Goal: Check status: Check status

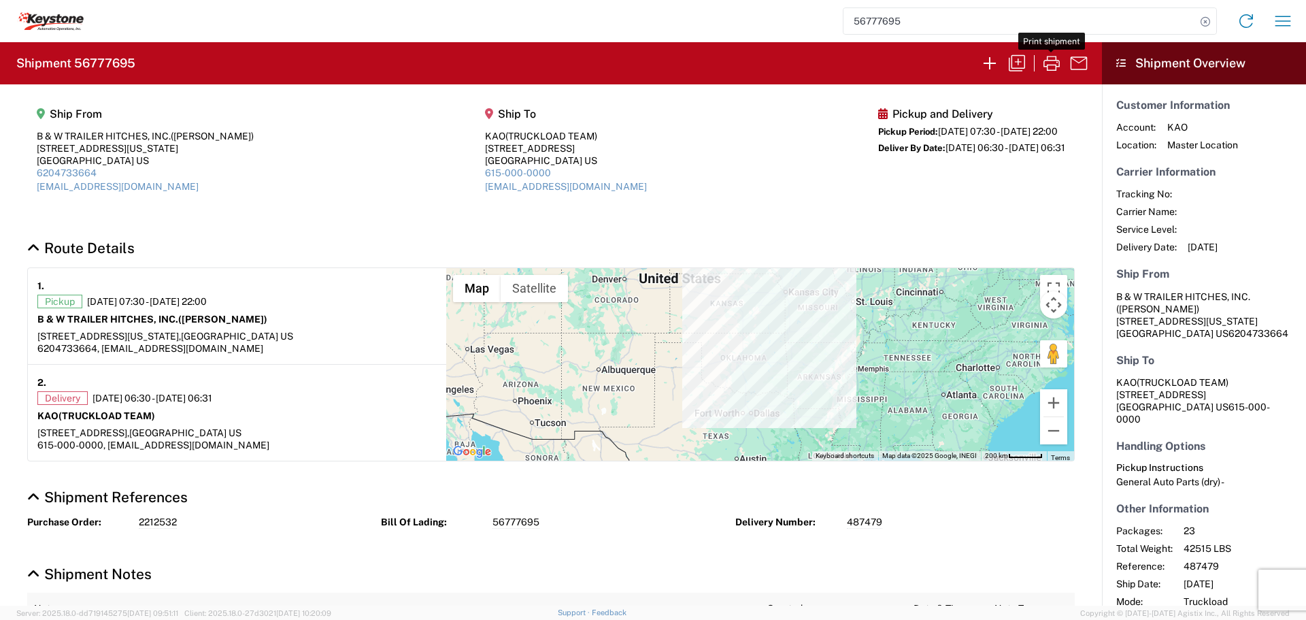
click at [933, 16] on input "56777695" at bounding box center [1020, 21] width 352 height 26
click at [1204, 20] on icon at bounding box center [1205, 21] width 19 height 19
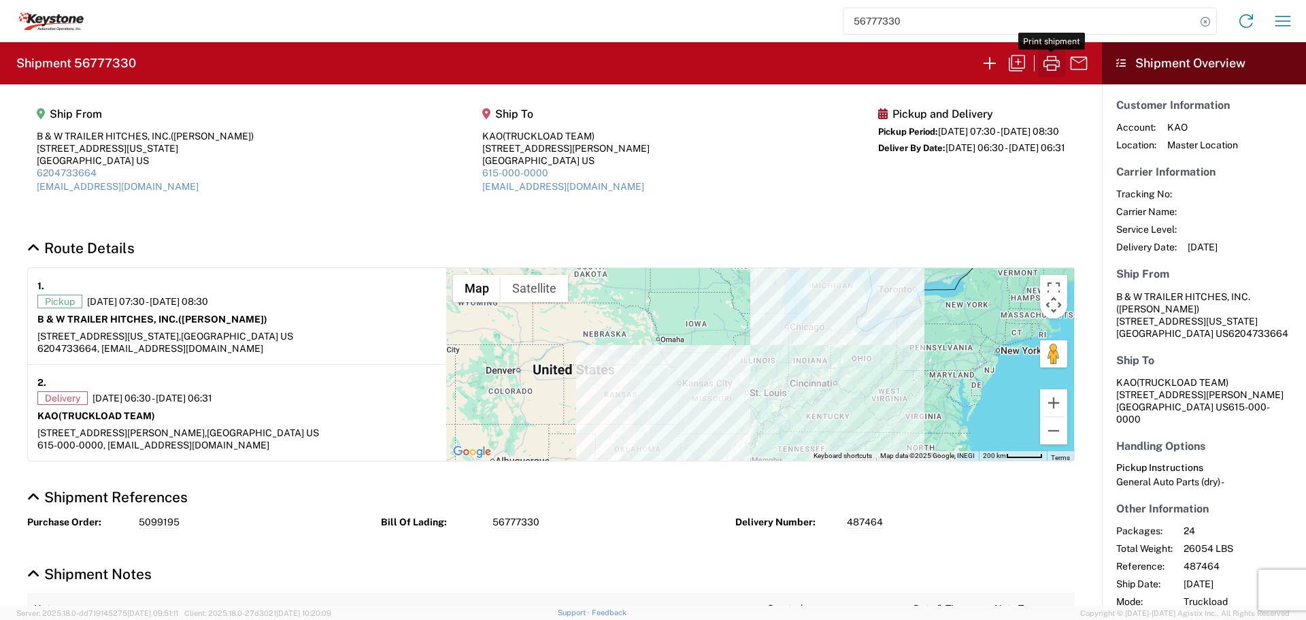
click at [1048, 65] on icon "button" at bounding box center [1052, 63] width 16 height 15
click at [1047, 60] on icon "button" at bounding box center [1052, 63] width 16 height 15
click at [1037, 18] on input "56777330" at bounding box center [1020, 21] width 352 height 26
type input "56777292"
click at [1205, 24] on icon at bounding box center [1205, 21] width 19 height 19
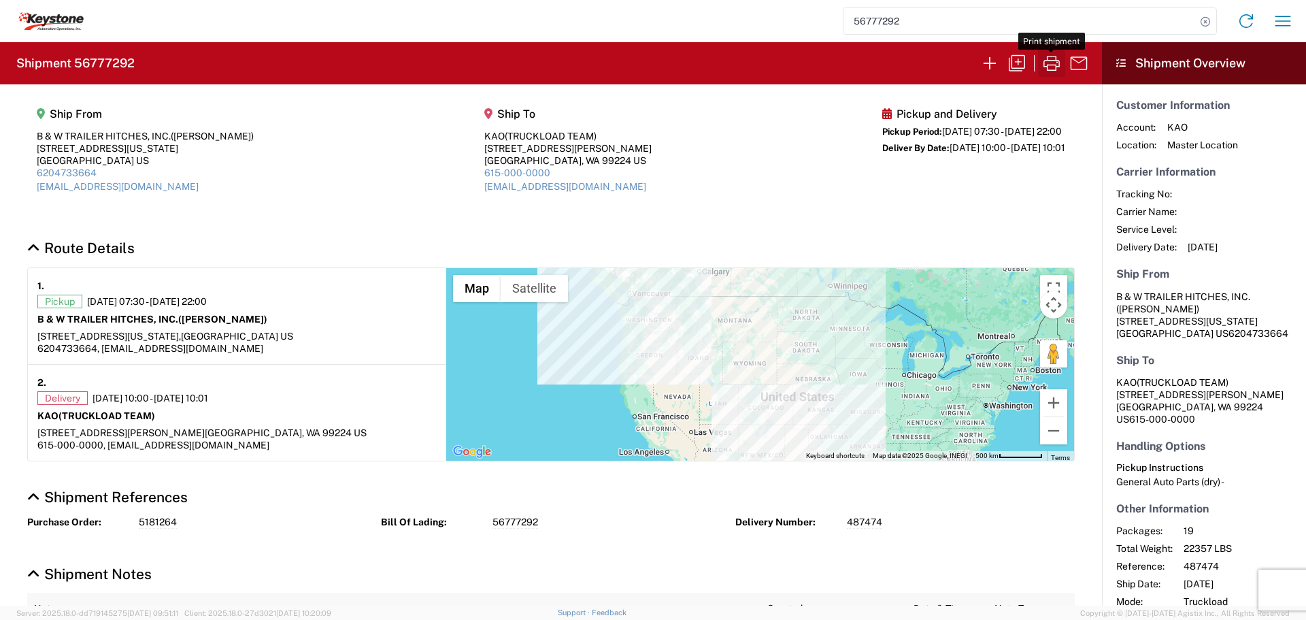
click at [1052, 65] on icon "button" at bounding box center [1052, 63] width 16 height 15
